Goal: Information Seeking & Learning: Learn about a topic

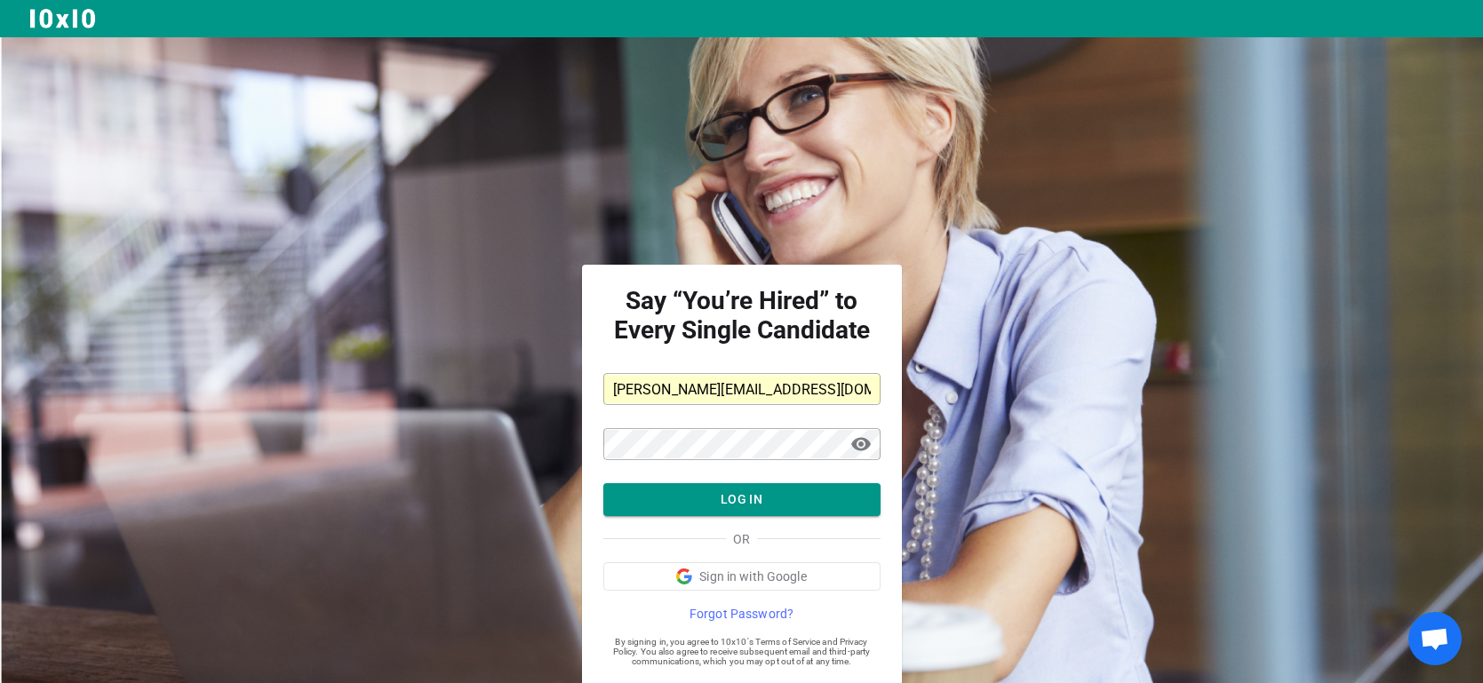
scroll to position [47, 0]
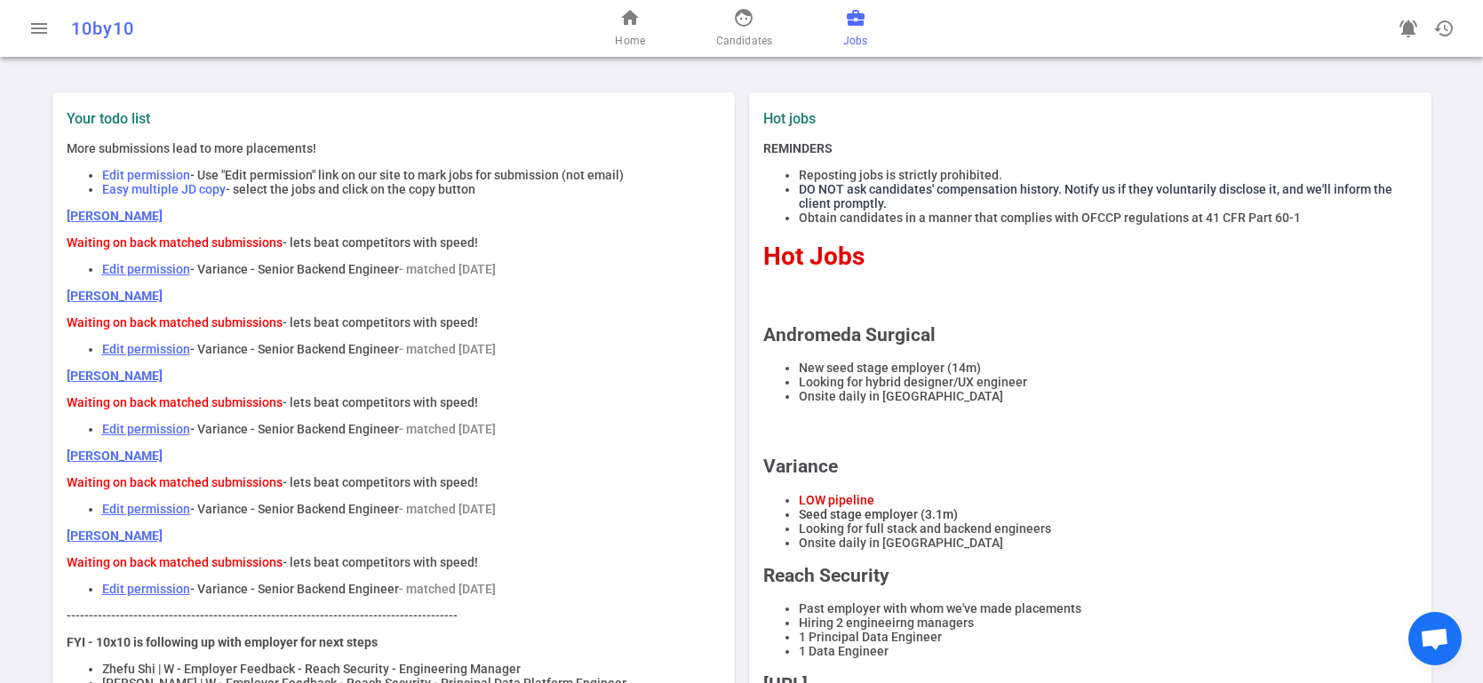
click at [852, 35] on span "Jobs" at bounding box center [855, 41] width 24 height 18
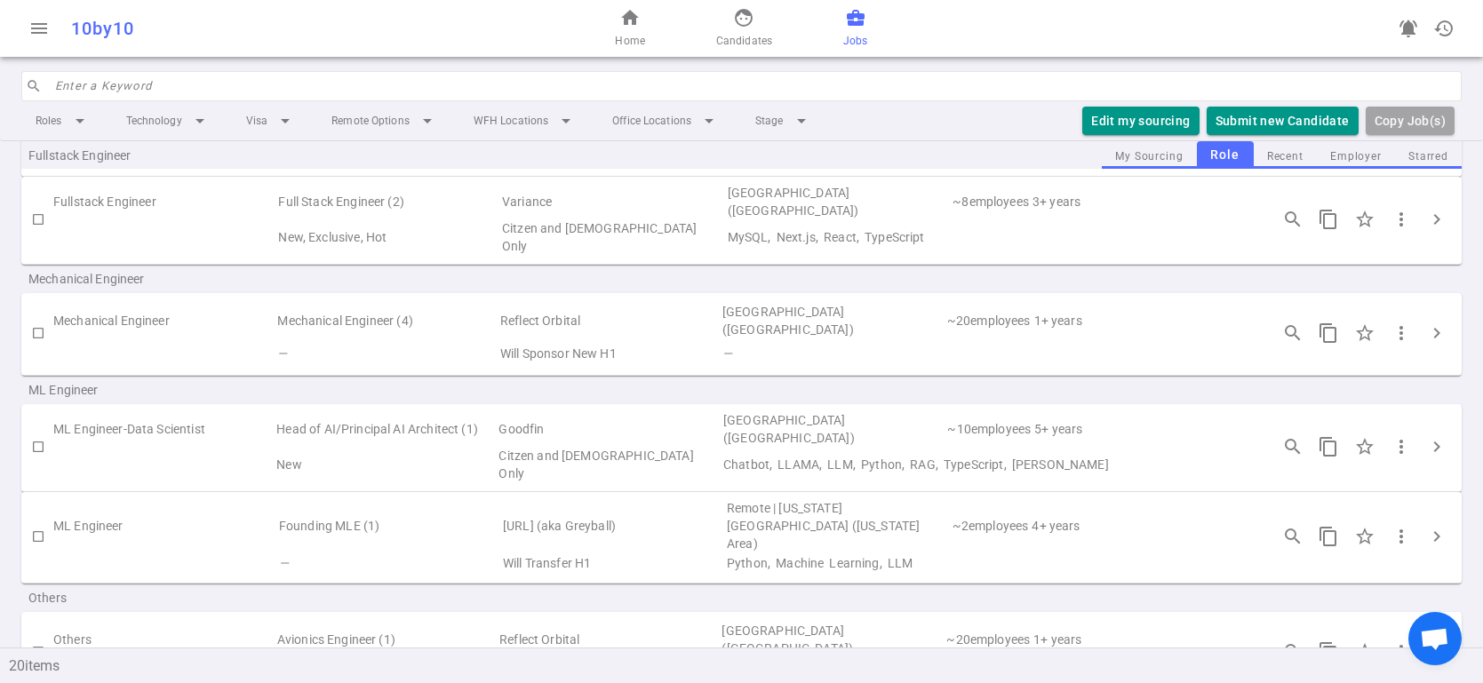
scroll to position [1134, 0]
click at [1423, 515] on button "chevron_right" at bounding box center [1437, 533] width 36 height 36
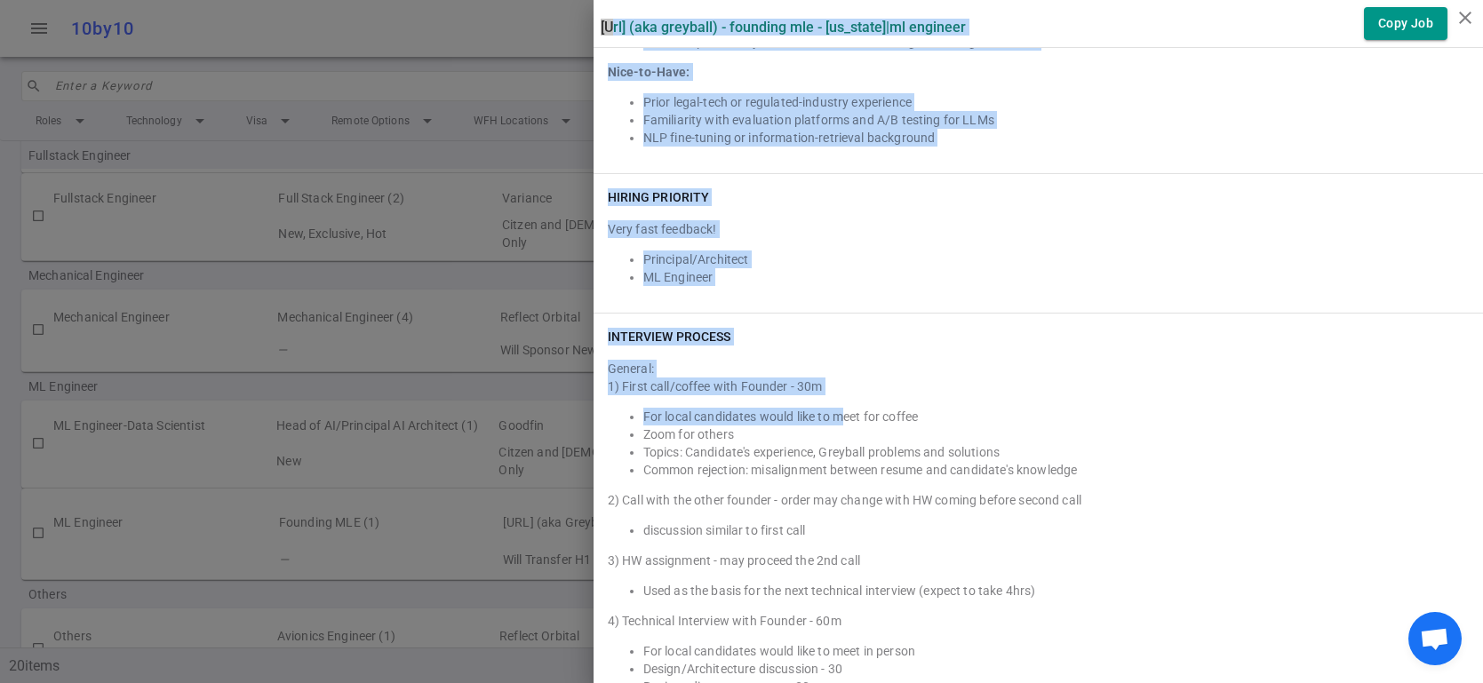
scroll to position [2465, 0]
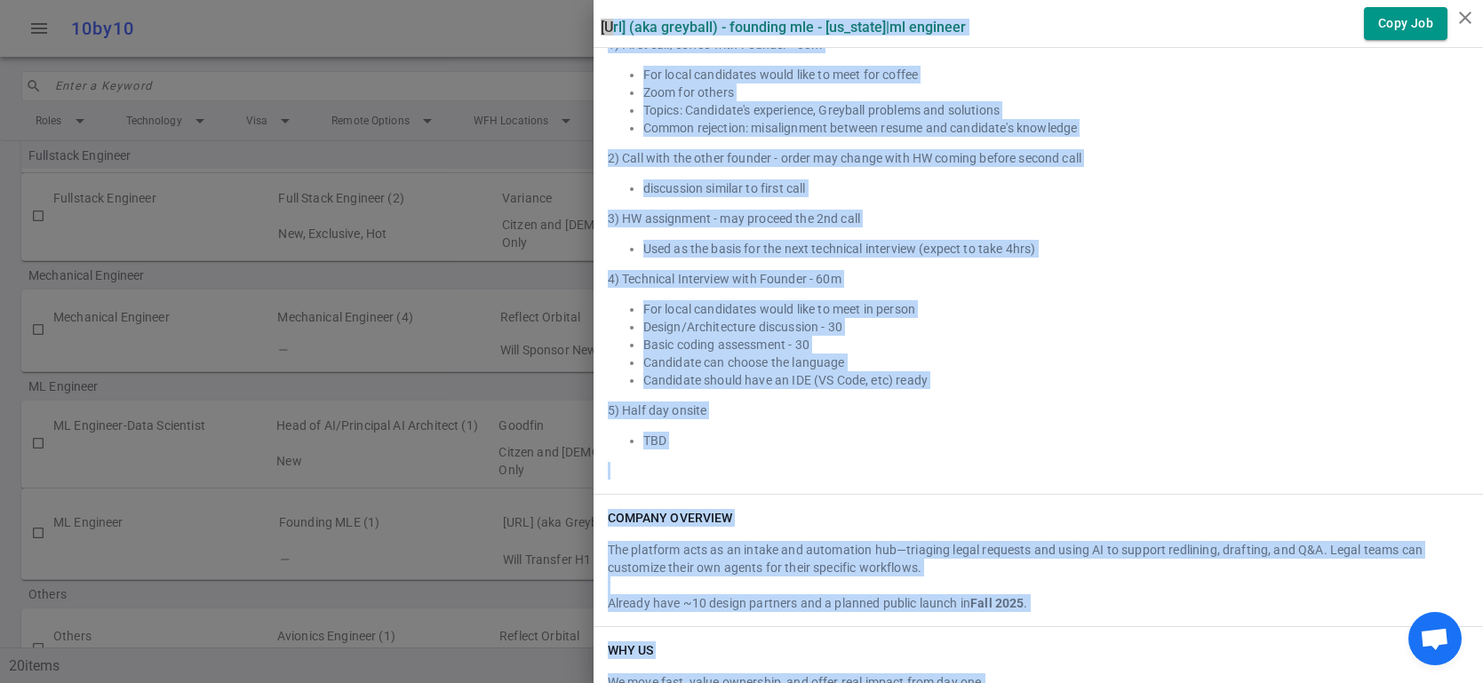
drag, startPoint x: 601, startPoint y: 27, endPoint x: 1003, endPoint y: 669, distance: 758.0
copy div "Loremipsu.do (sit Ametcons) - Adipisci ELI - Sed Doei | TE Incididu Utla Etd Ma…"
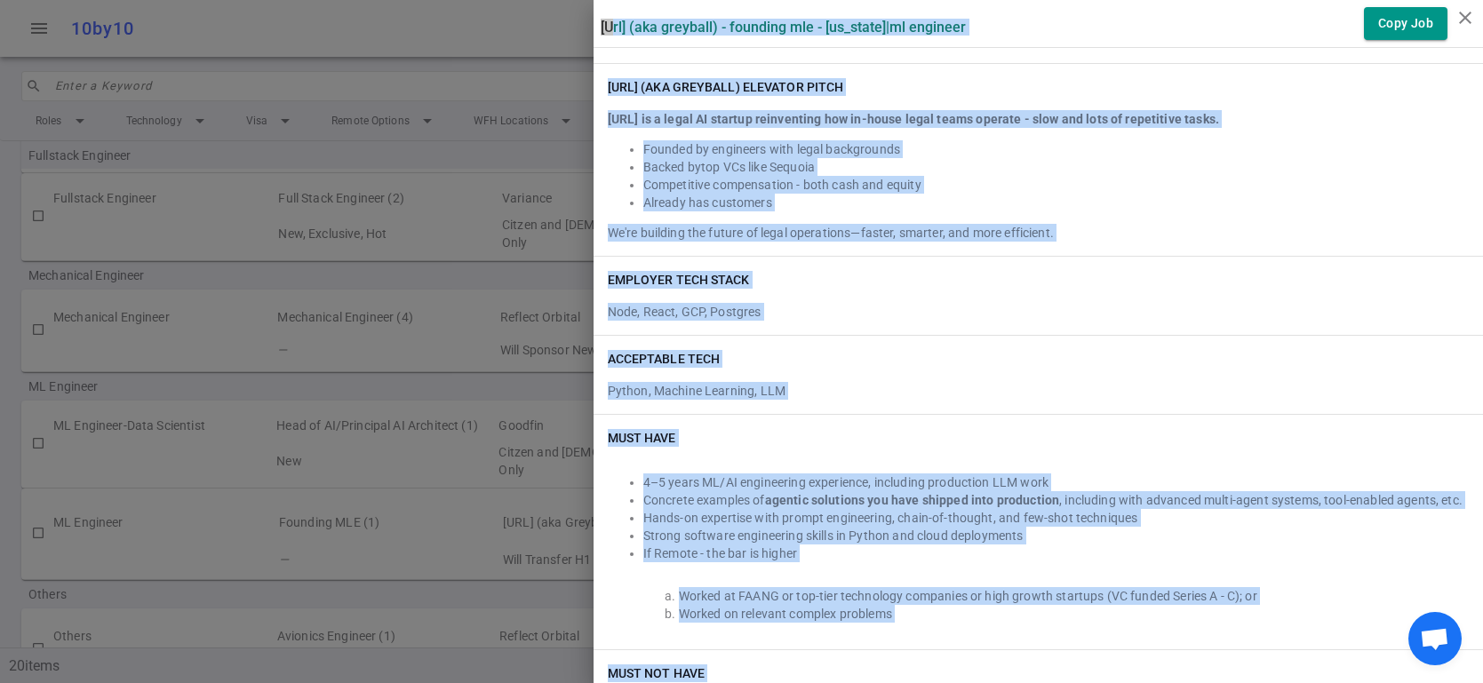
scroll to position [0, 0]
